Goal: Information Seeking & Learning: Learn about a topic

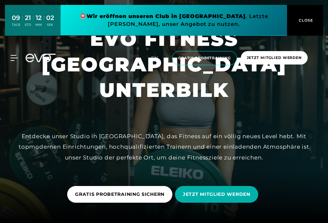
click at [265, 125] on div at bounding box center [164, 112] width 328 height 224
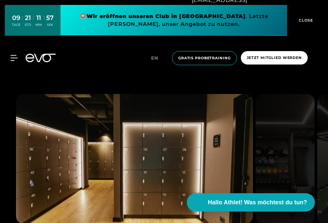
scroll to position [458, 0]
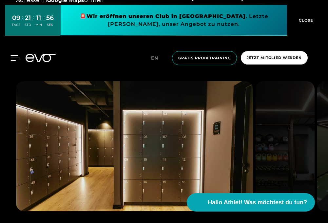
click at [16, 57] on icon at bounding box center [14, 58] width 9 height 6
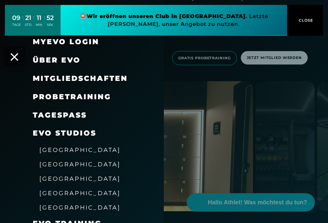
click at [59, 61] on span "Über EVO" at bounding box center [57, 60] width 48 height 9
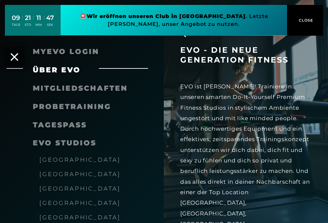
scroll to position [13, 0]
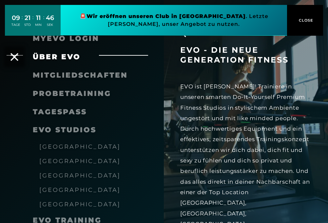
click at [319, 72] on div "EVO - die neue Generation Fitness EVO ist anders! Trainiere in unseren smarten …" at bounding box center [254, 189] width 148 height 289
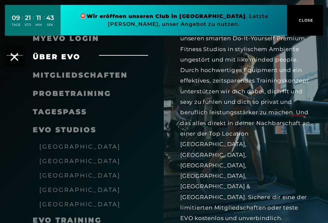
scroll to position [576, 0]
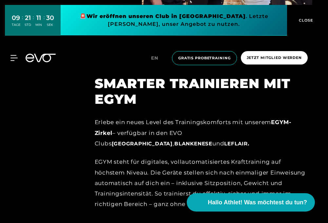
scroll to position [615, 0]
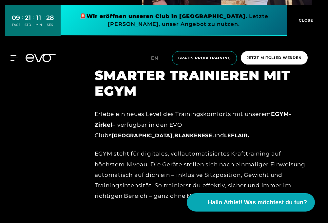
scroll to position [576, 0]
